Goal: Task Accomplishment & Management: Manage account settings

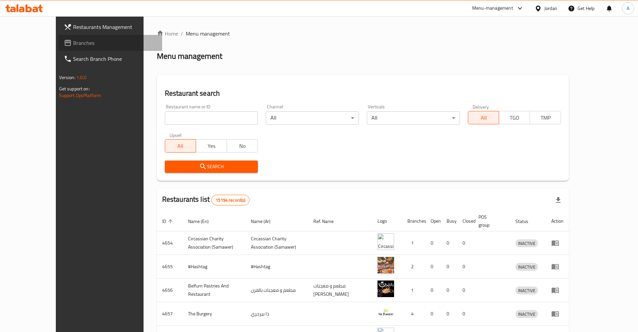
click at [73, 45] on span "Branches" at bounding box center [115, 43] width 84 height 8
click at [187, 118] on input "search" at bounding box center [211, 117] width 93 height 13
type input "القاضي"
click button "Search" at bounding box center [211, 167] width 93 height 12
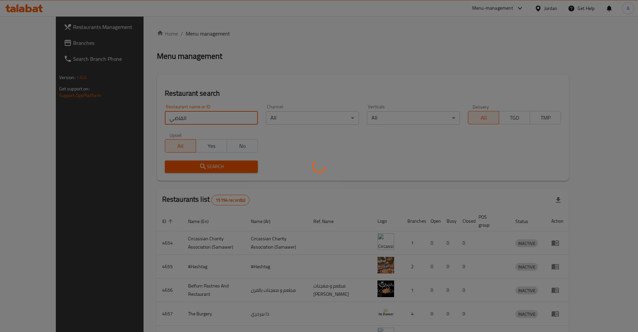
click button "Search" at bounding box center [211, 167] width 93 height 12
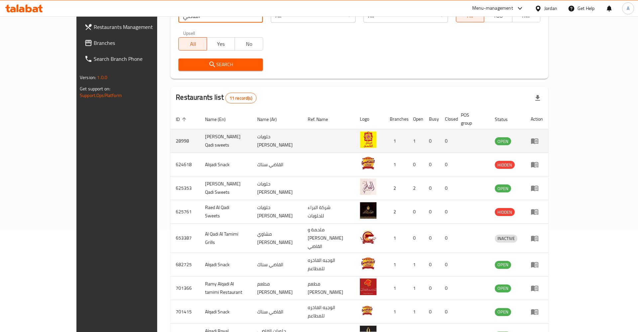
scroll to position [162, 0]
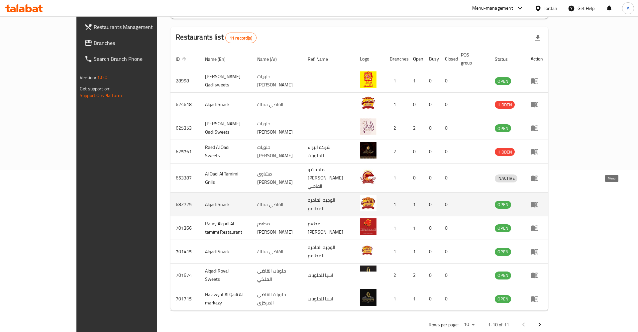
click at [537, 203] on icon "enhanced table" at bounding box center [536, 204] width 2 height 3
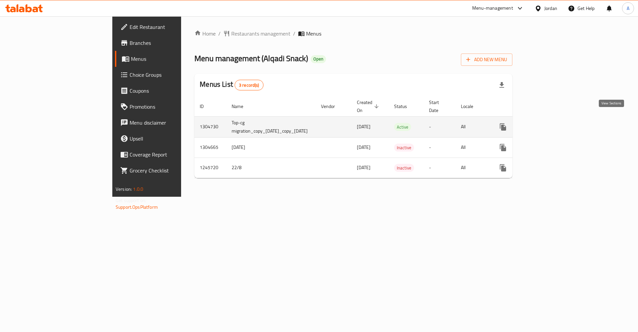
click at [554, 124] on icon "enhanced table" at bounding box center [551, 127] width 6 height 6
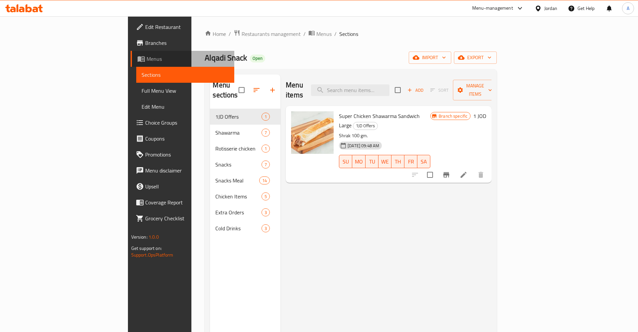
click at [147, 57] on span "Menus" at bounding box center [188, 59] width 83 height 8
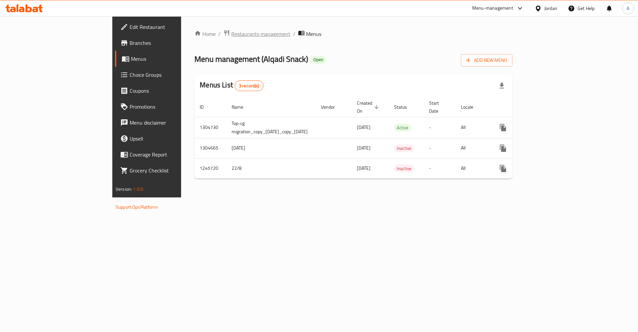
click at [231, 37] on span "Restaurants management" at bounding box center [260, 34] width 59 height 8
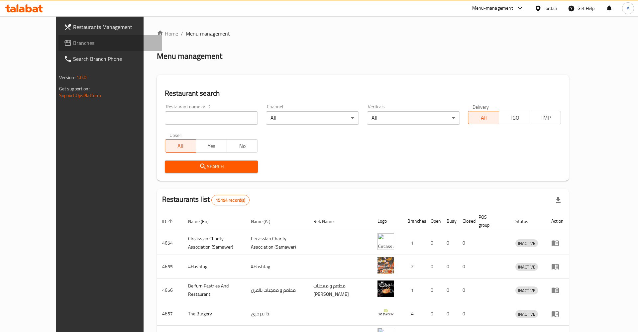
click at [73, 39] on span "Branches" at bounding box center [115, 43] width 84 height 8
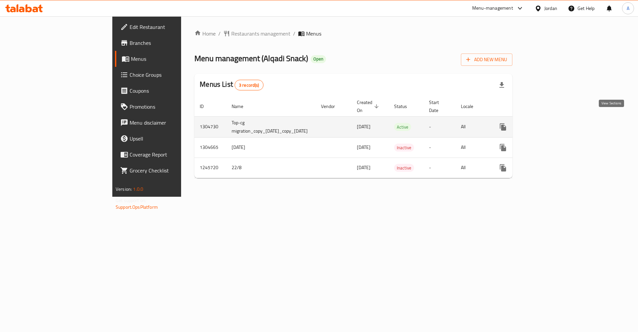
click at [559, 125] on link "enhanced table" at bounding box center [551, 127] width 16 height 16
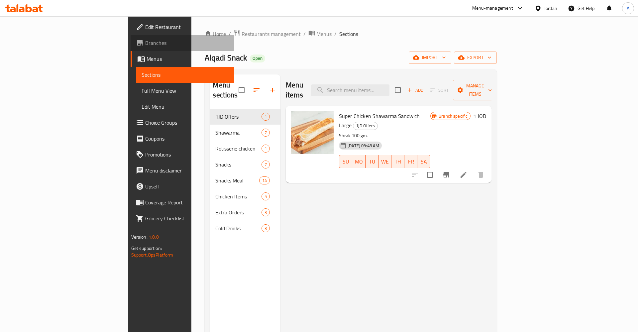
click at [145, 40] on span "Branches" at bounding box center [187, 43] width 84 height 8
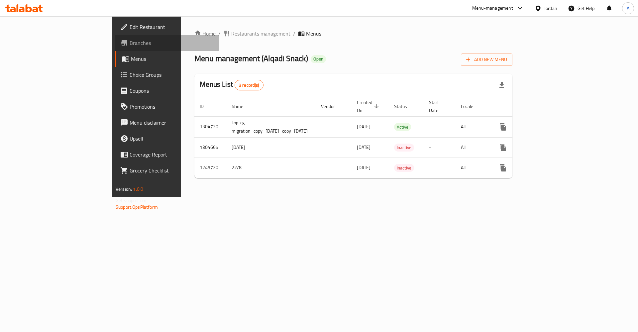
click at [130, 41] on span "Branches" at bounding box center [172, 43] width 84 height 8
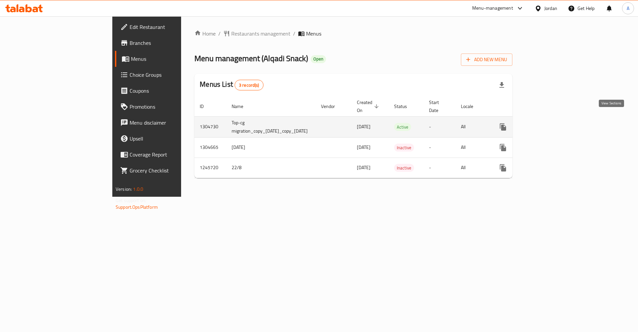
click at [555, 123] on icon "enhanced table" at bounding box center [551, 127] width 8 height 8
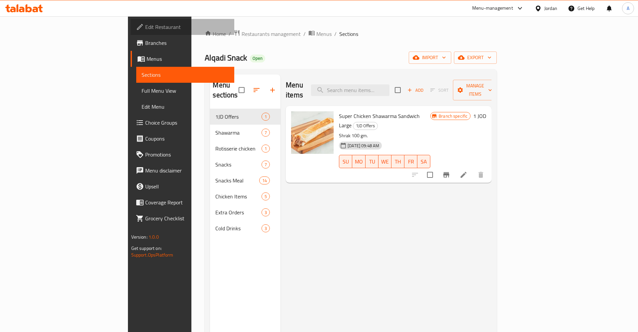
click at [145, 23] on span "Edit Restaurant" at bounding box center [187, 27] width 84 height 8
